Goal: Information Seeking & Learning: Learn about a topic

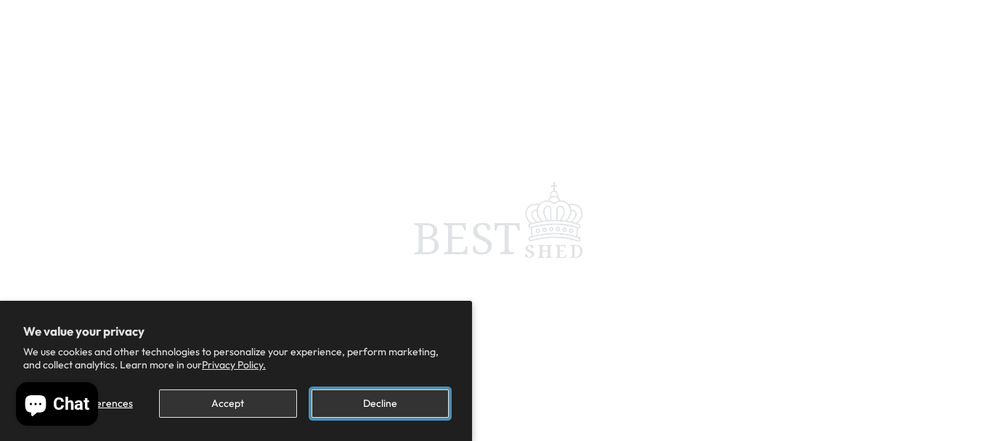
click at [389, 404] on button "Decline" at bounding box center [380, 403] width 137 height 28
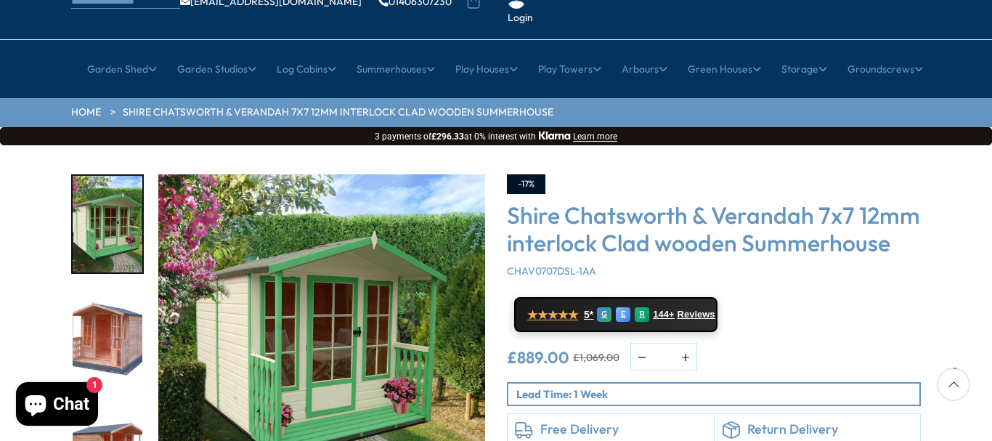
scroll to position [116, 0]
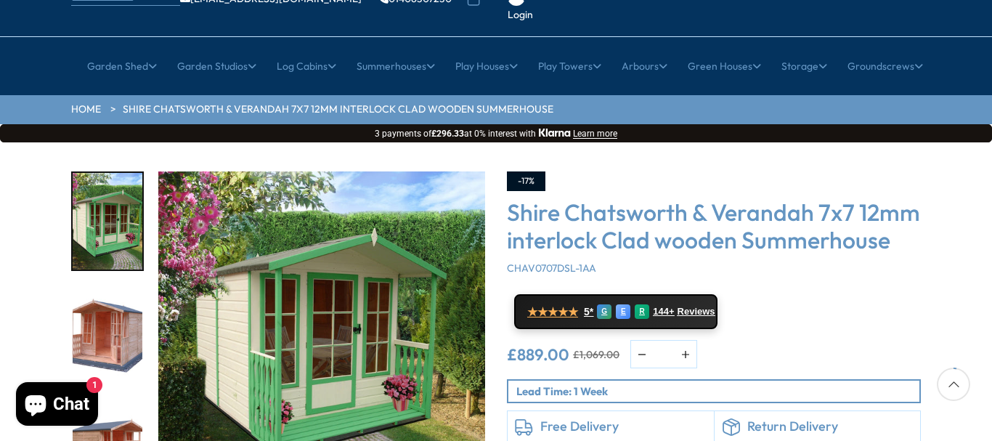
click at [456, 301] on img "1 / 11" at bounding box center [321, 334] width 327 height 327
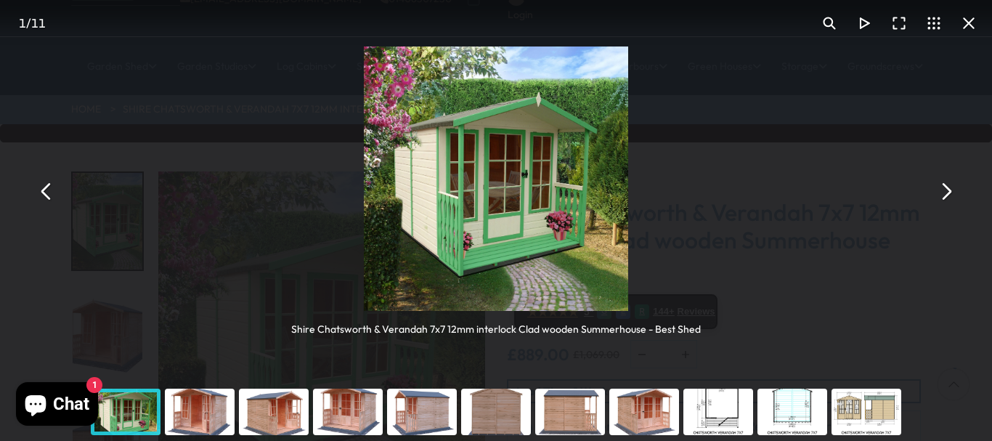
click at [946, 190] on button "You can close this modal content with the ESC key" at bounding box center [945, 191] width 35 height 35
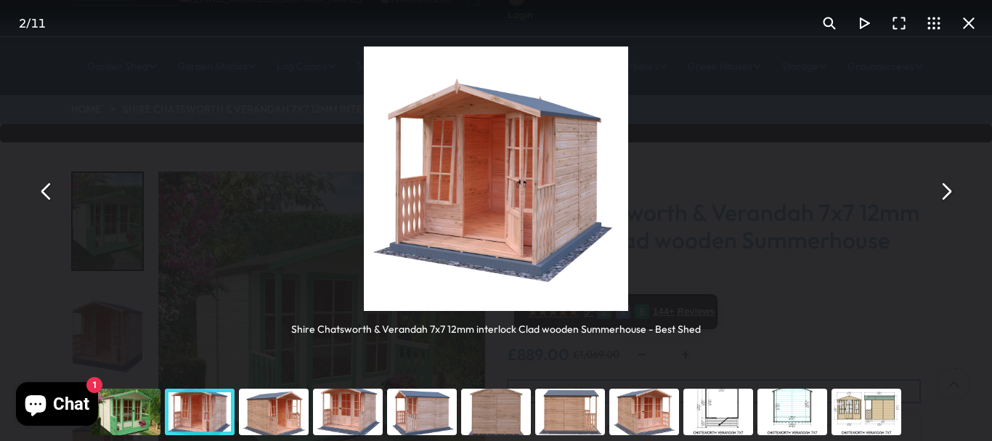
click at [946, 190] on button "You can close this modal content with the ESC key" at bounding box center [945, 191] width 35 height 35
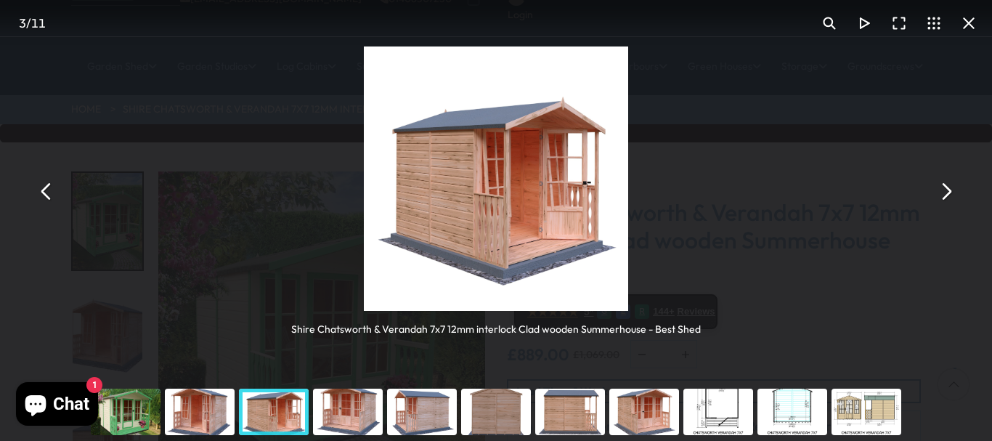
click at [946, 190] on button "You can close this modal content with the ESC key" at bounding box center [945, 191] width 35 height 35
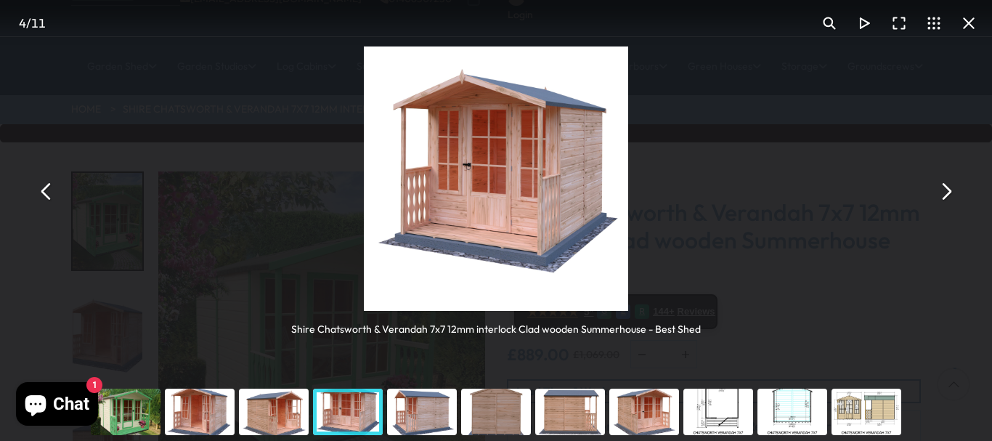
click at [946, 190] on button "You can close this modal content with the ESC key" at bounding box center [945, 191] width 35 height 35
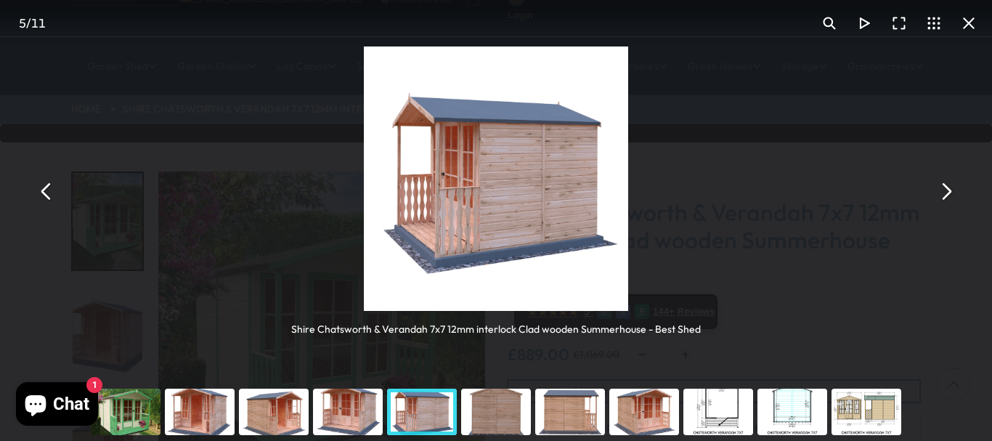
click at [946, 190] on button "You can close this modal content with the ESC key" at bounding box center [945, 191] width 35 height 35
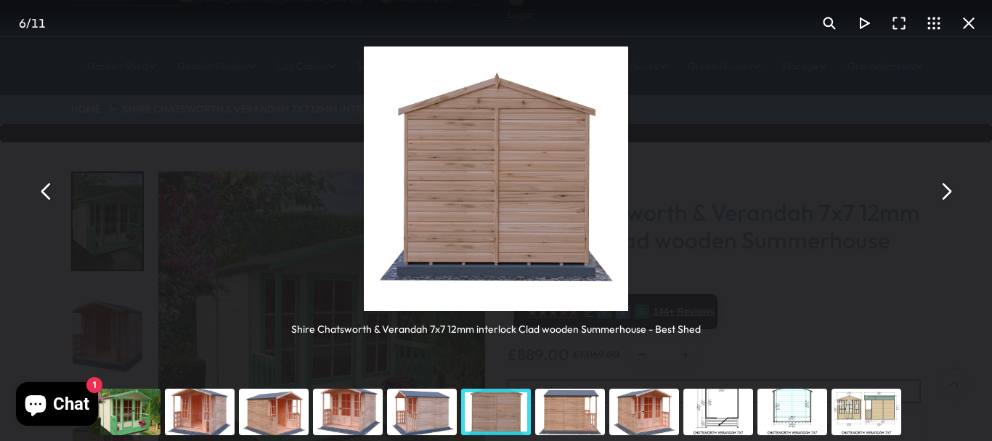
click at [946, 190] on button "You can close this modal content with the ESC key" at bounding box center [945, 191] width 35 height 35
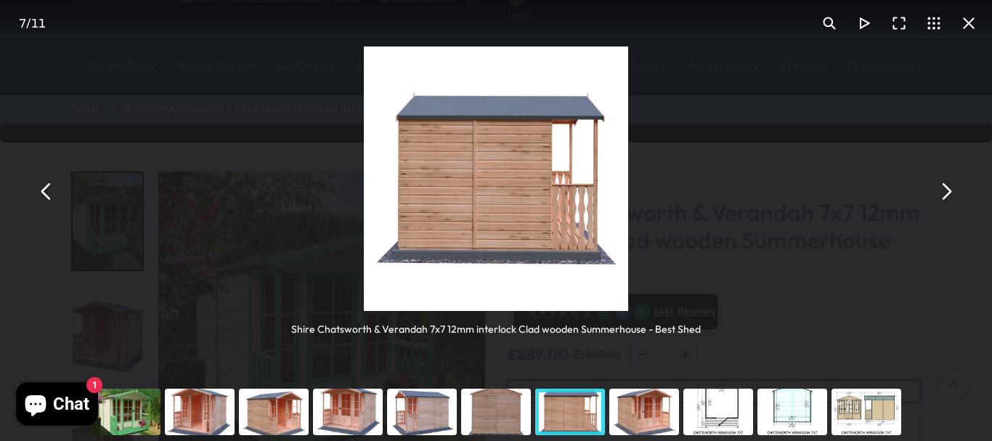
click at [946, 190] on button "You can close this modal content with the ESC key" at bounding box center [945, 191] width 35 height 35
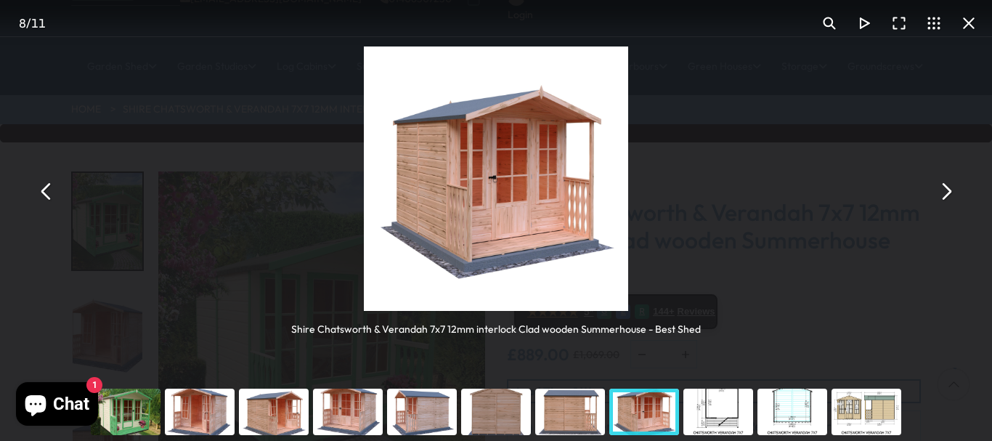
click at [946, 190] on button "You can close this modal content with the ESC key" at bounding box center [945, 191] width 35 height 35
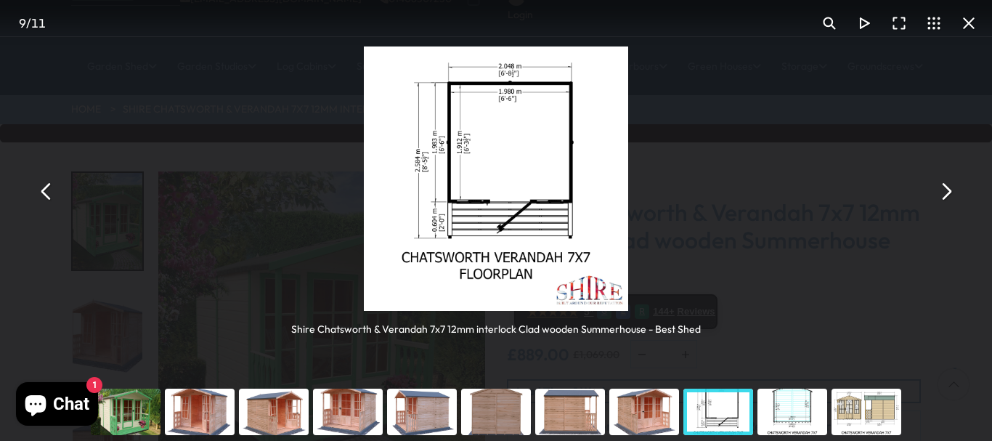
click at [946, 190] on button "You can close this modal content with the ESC key" at bounding box center [945, 191] width 35 height 35
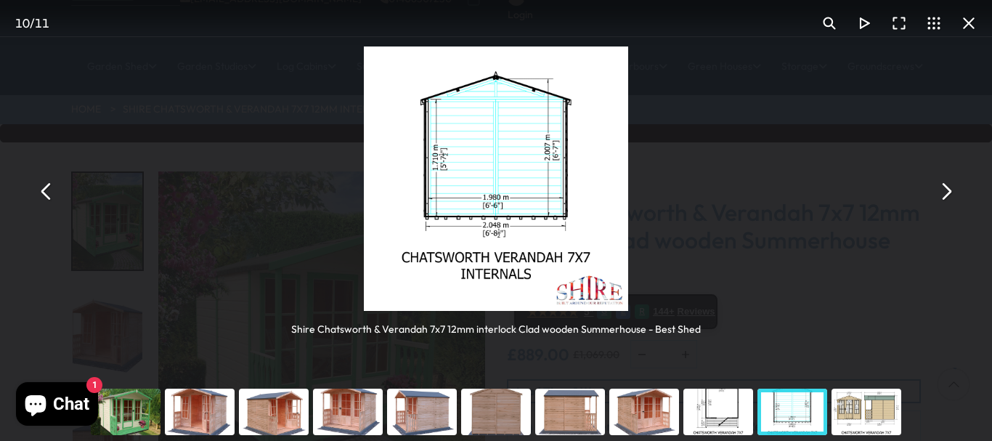
click at [946, 190] on button "You can close this modal content with the ESC key" at bounding box center [945, 191] width 35 height 35
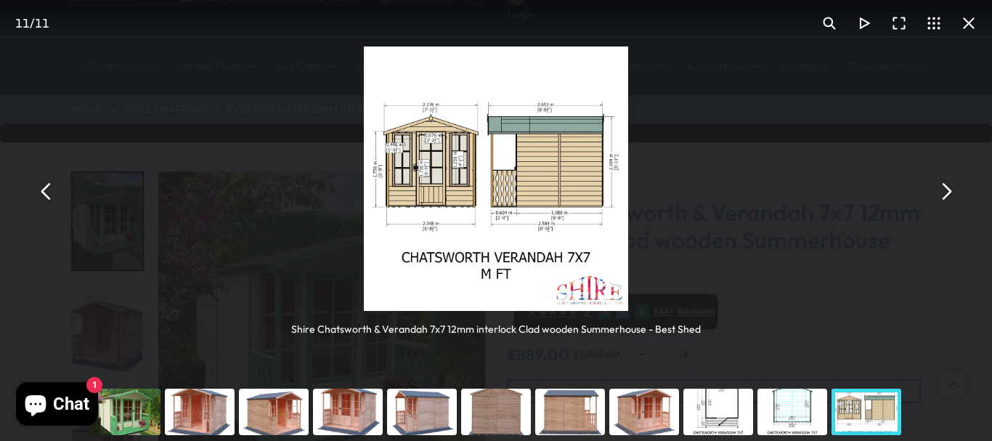
click at [946, 190] on button "You can close this modal content with the ESC key" at bounding box center [945, 191] width 35 height 35
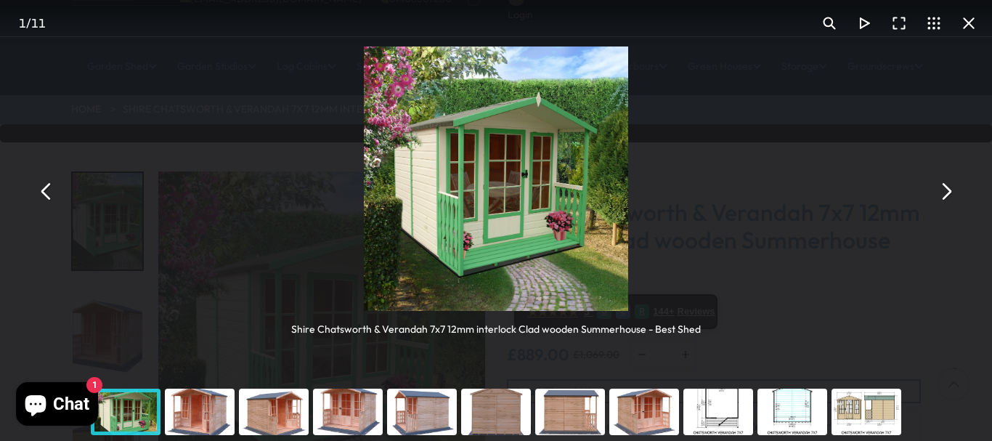
click at [966, 25] on button "You can close this modal content with the ESC key" at bounding box center [968, 23] width 35 height 35
